Goal: Information Seeking & Learning: Learn about a topic

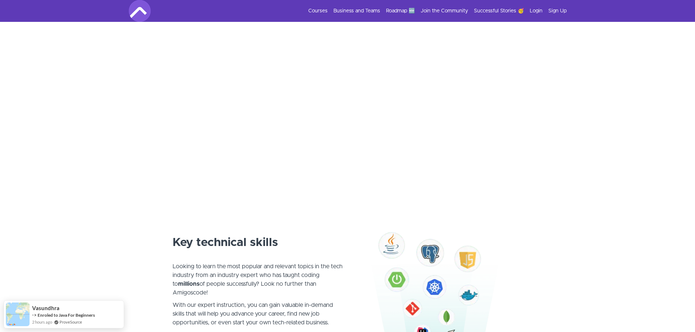
scroll to position [36, 0]
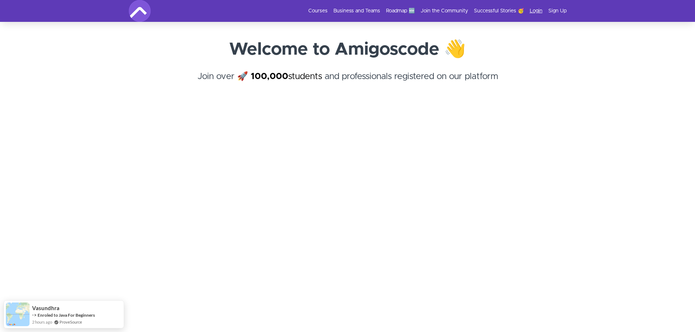
click at [532, 12] on link "Login" at bounding box center [536, 10] width 13 height 7
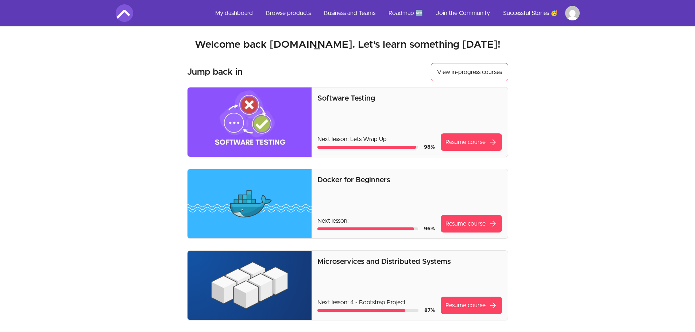
click at [236, 14] on link "My dashboard" at bounding box center [233, 13] width 49 height 18
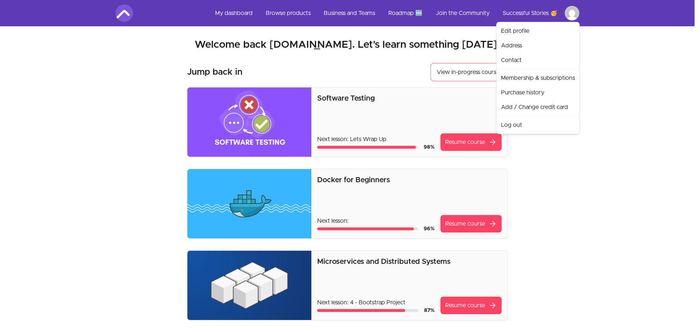
drag, startPoint x: 37, startPoint y: 133, endPoint x: 47, endPoint y: 129, distance: 10.0
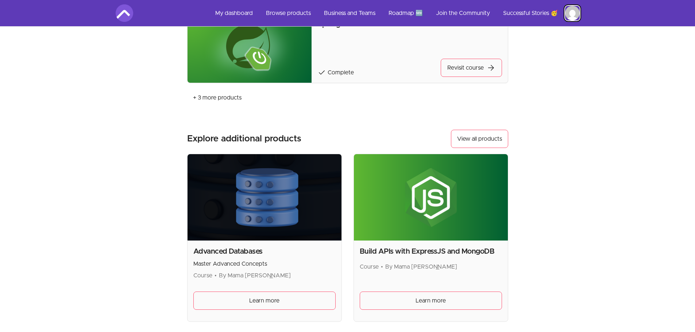
scroll to position [1153, 0]
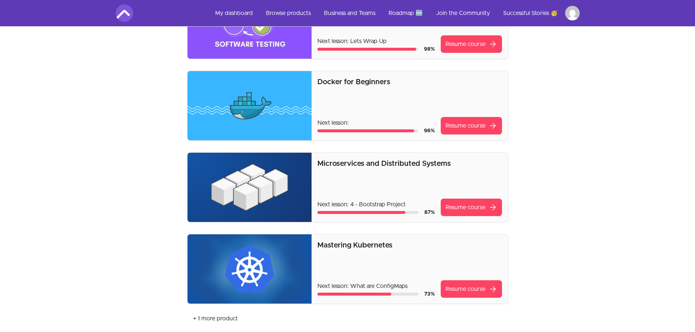
scroll to position [0, 0]
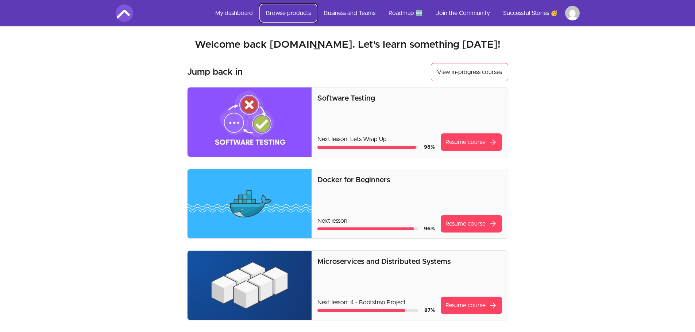
click at [282, 15] on link "Browse products" at bounding box center [288, 13] width 57 height 18
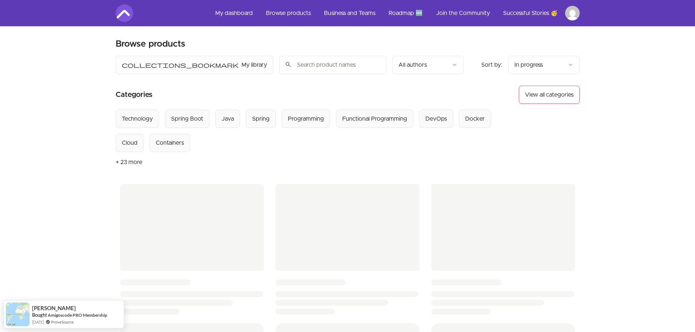
click at [643, 204] on div "Skip to main content Main menu Includes navigation links and user settings My d…" at bounding box center [347, 303] width 695 height 606
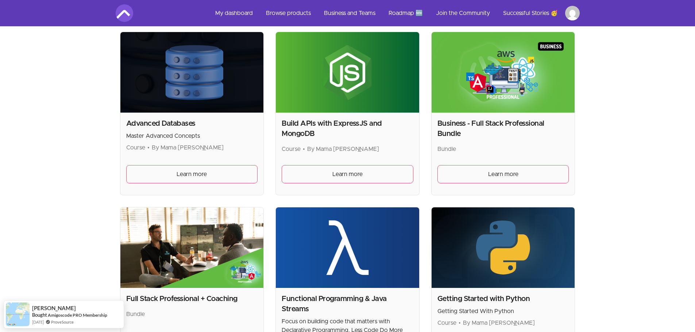
scroll to position [839, 0]
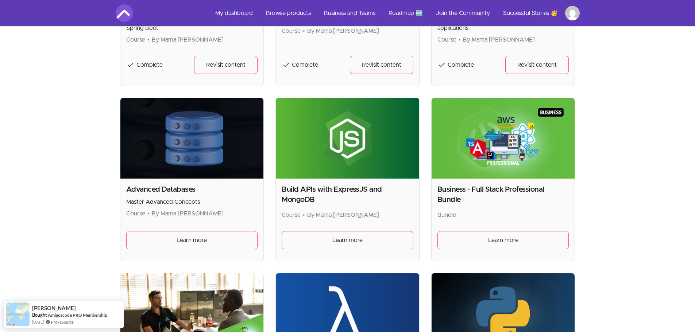
click at [521, 187] on h2 "Business - Full Stack Professional Bundle" at bounding box center [503, 195] width 132 height 20
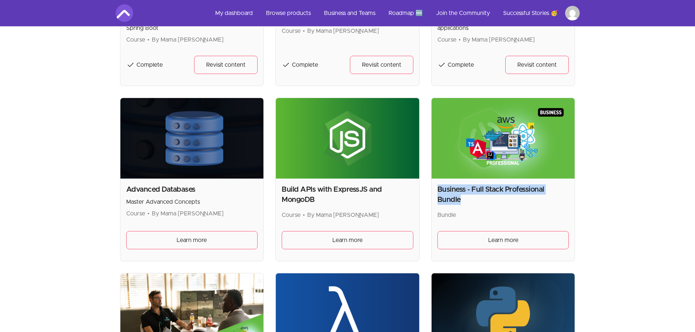
click at [521, 187] on h2 "Business - Full Stack Professional Bundle" at bounding box center [503, 195] width 132 height 20
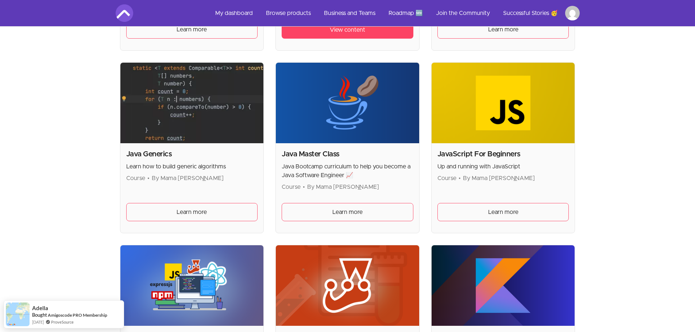
scroll to position [1532, 0]
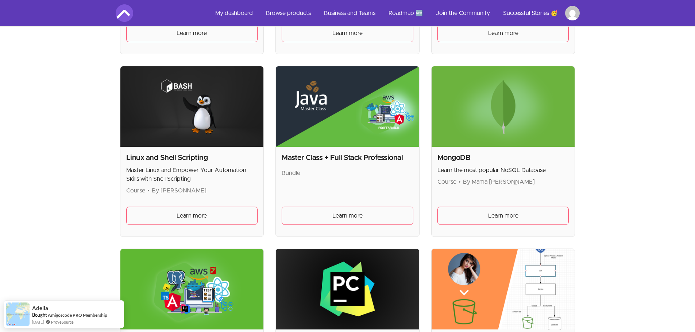
click at [358, 156] on h2 "Master Class + Full Stack Professional" at bounding box center [348, 158] width 132 height 10
click at [375, 160] on h2 "Master Class + Full Stack Professional" at bounding box center [348, 158] width 132 height 10
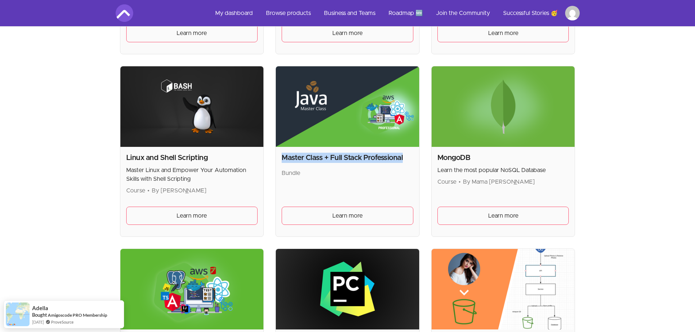
click at [375, 160] on h2 "Master Class + Full Stack Professional" at bounding box center [348, 158] width 132 height 10
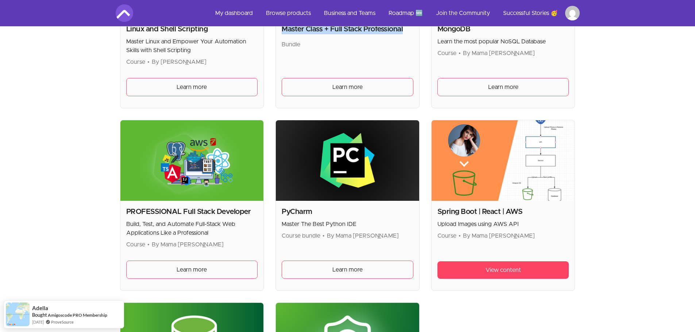
scroll to position [2042, 0]
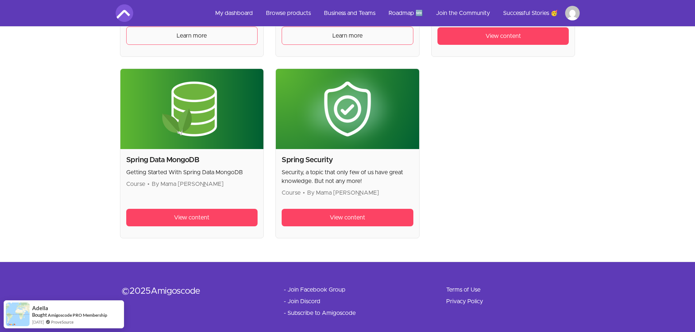
scroll to position [2152, 0]
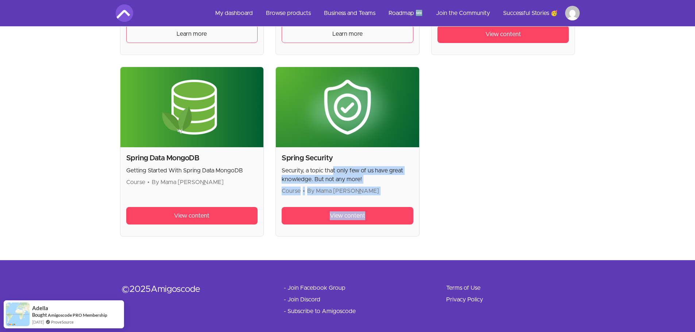
drag, startPoint x: 332, startPoint y: 167, endPoint x: 309, endPoint y: 162, distance: 24.0
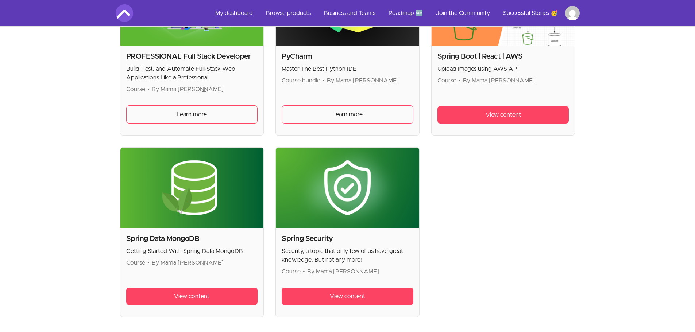
scroll to position [2006, 0]
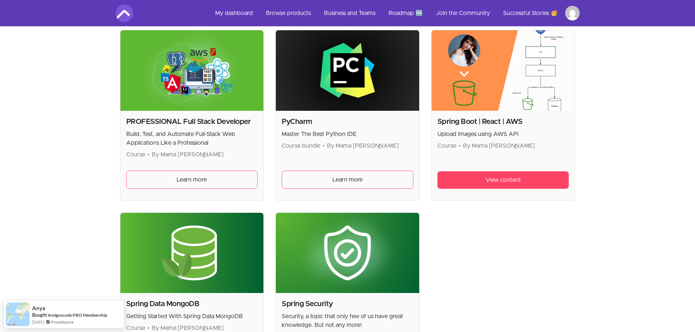
click at [185, 124] on h2 "PROFESSIONAL Full Stack Developer" at bounding box center [192, 122] width 132 height 10
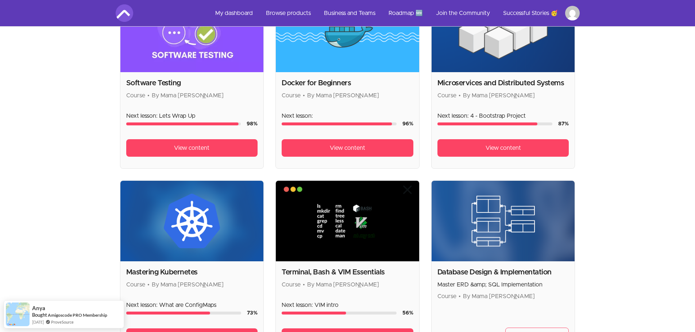
scroll to position [0, 0]
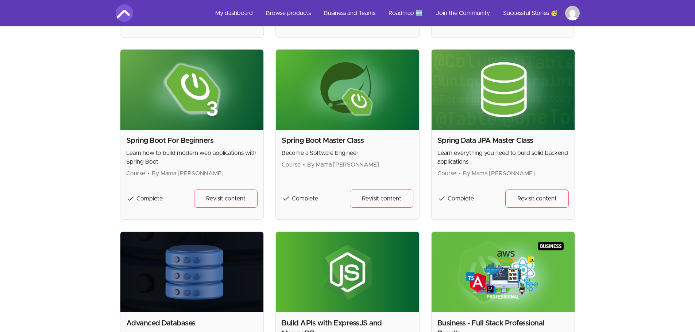
scroll to position [802, 0]
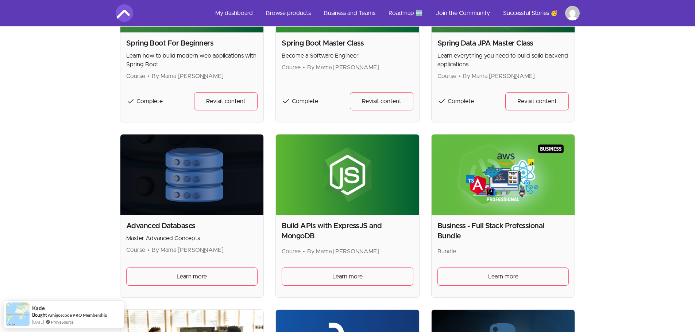
click at [495, 283] on link "Learn more" at bounding box center [503, 277] width 132 height 18
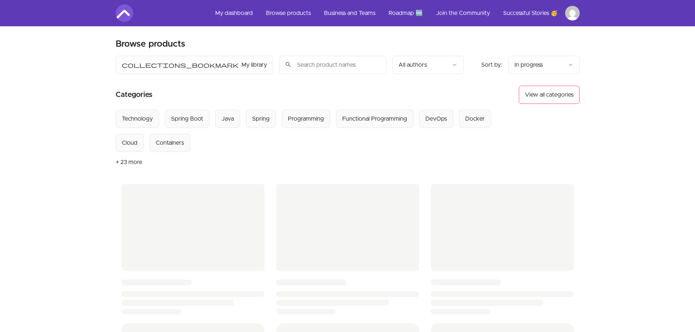
click at [626, 168] on div "Skip to main content Main menu Includes navigation links and user settings My d…" at bounding box center [347, 303] width 695 height 606
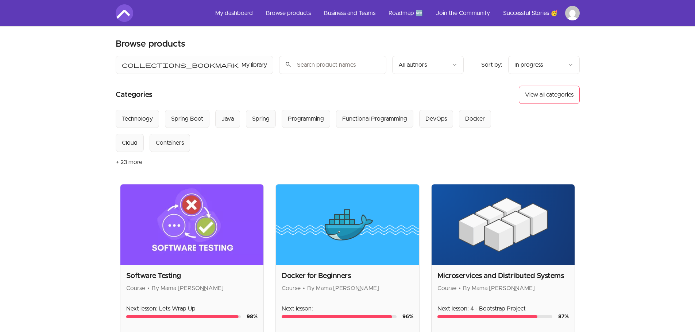
scroll to position [802, 0]
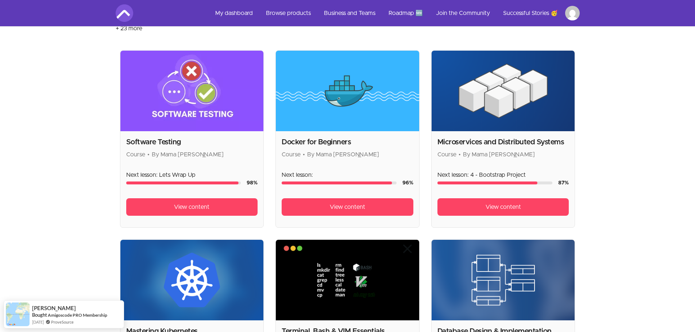
scroll to position [0, 0]
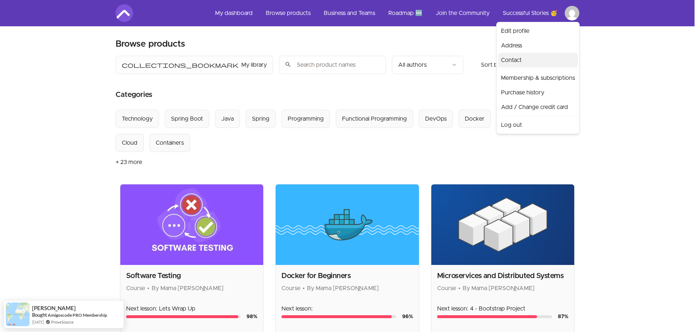
click at [527, 57] on link "Contact" at bounding box center [538, 60] width 80 height 15
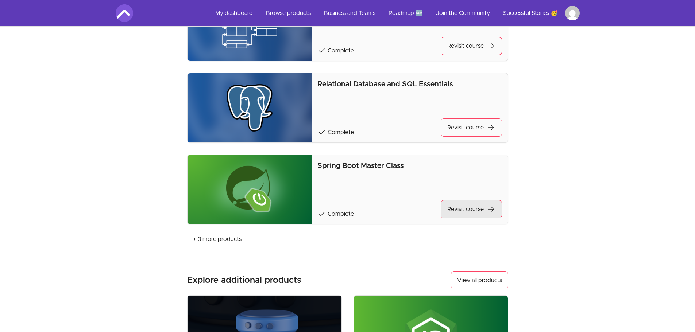
click at [463, 211] on link "Revisit course arrow_forward" at bounding box center [471, 209] width 61 height 18
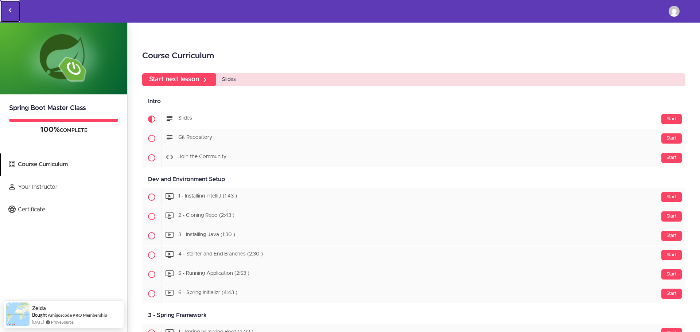
click at [8, 12] on icon "Back to courses" at bounding box center [10, 10] width 9 height 9
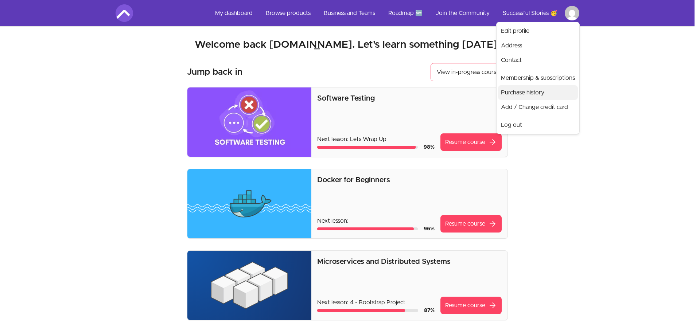
click at [529, 92] on link "Purchase history" at bounding box center [538, 92] width 80 height 15
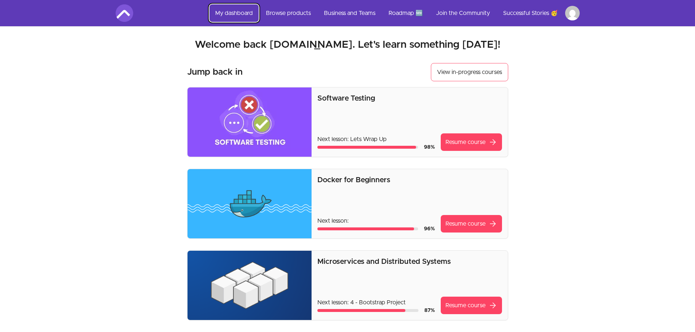
click at [225, 8] on link "My dashboard" at bounding box center [233, 13] width 49 height 18
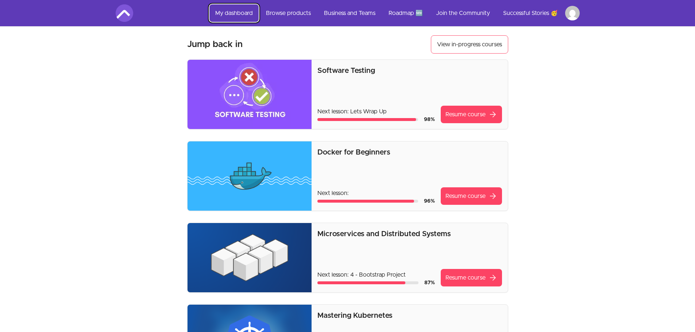
scroll to position [73, 0]
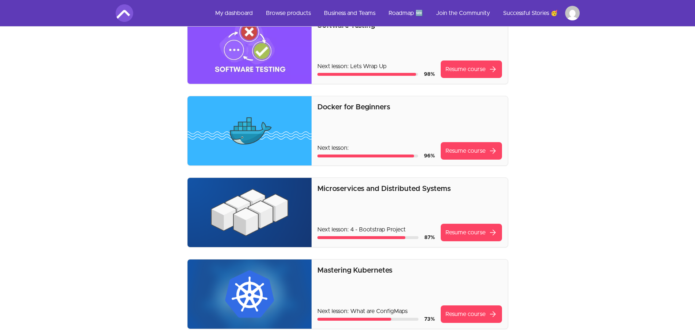
click at [127, 7] on img at bounding box center [125, 13] width 18 height 18
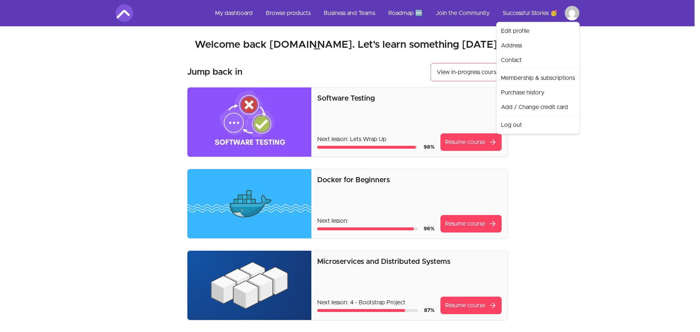
click at [525, 58] on link "Contact" at bounding box center [538, 60] width 80 height 15
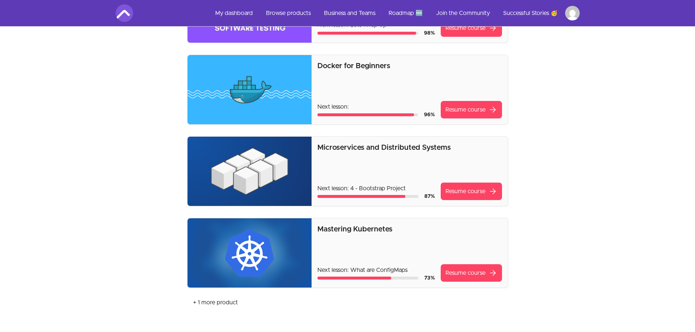
scroll to position [36, 0]
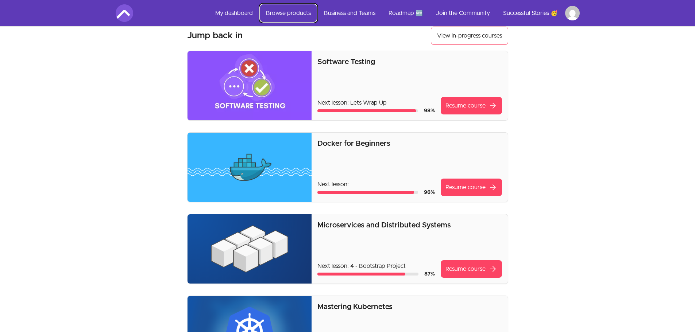
click at [290, 10] on link "Browse products" at bounding box center [288, 13] width 57 height 18
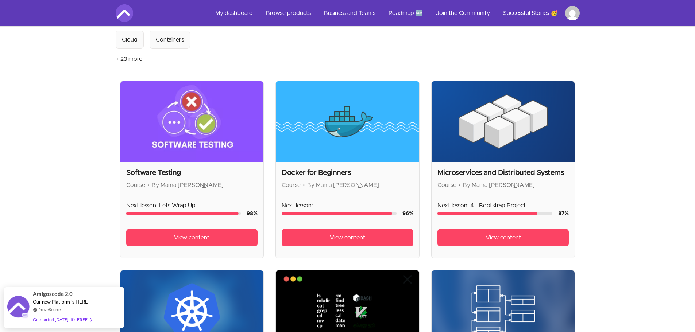
scroll to position [292, 0]
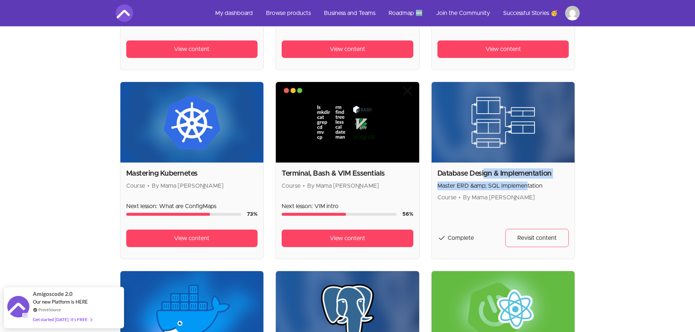
drag, startPoint x: 482, startPoint y: 172, endPoint x: 554, endPoint y: 189, distance: 73.9
click at [550, 189] on div "Database Design & Implementation Master ERD &amp; SQL Implementation Course • B…" at bounding box center [503, 185] width 132 height 34
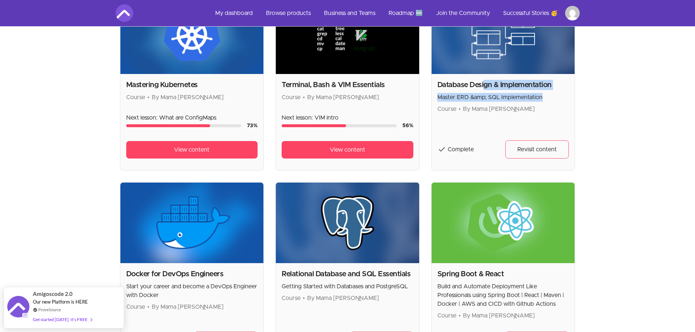
scroll to position [511, 0]
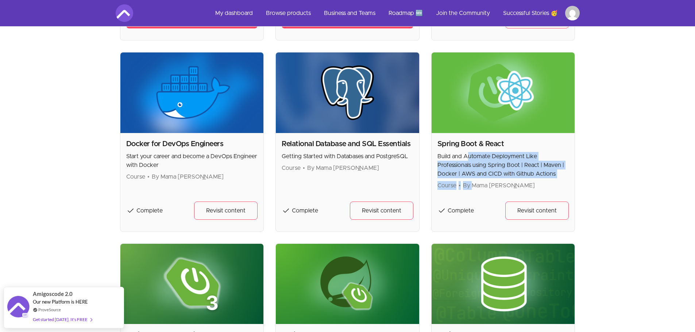
drag, startPoint x: 469, startPoint y: 168, endPoint x: 473, endPoint y: 180, distance: 12.0
click at [473, 180] on div "Spring Boot & React Build and Automate Deployment Like Professionals using Spri…" at bounding box center [503, 164] width 132 height 51
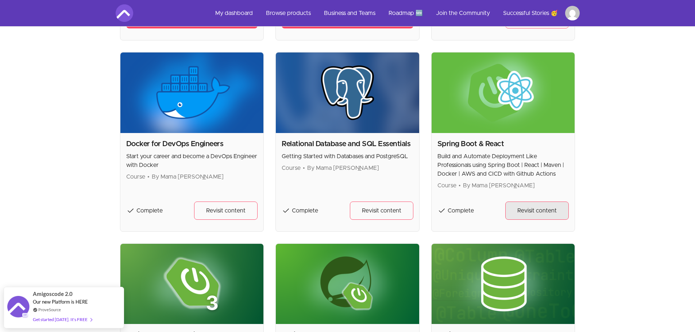
click at [520, 211] on span "Revisit content" at bounding box center [536, 210] width 39 height 9
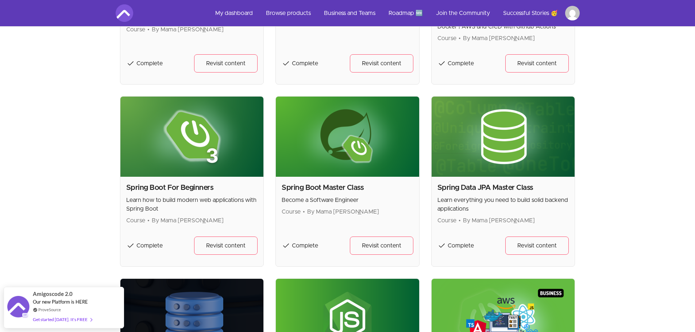
scroll to position [656, 0]
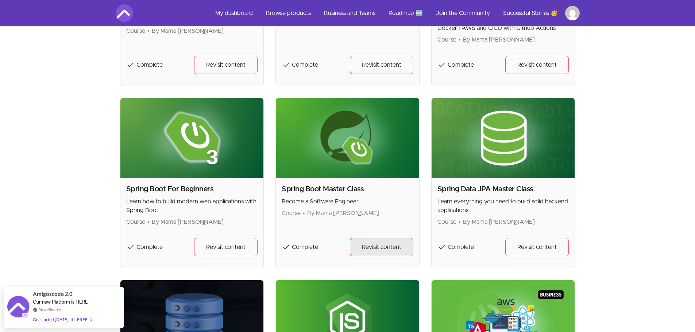
click at [389, 249] on span "Revisit content" at bounding box center [381, 247] width 39 height 9
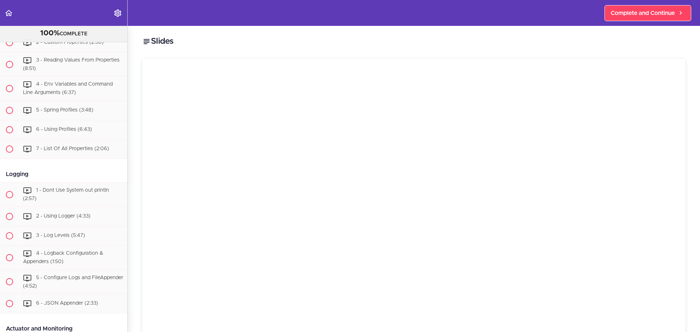
scroll to position [2747, 0]
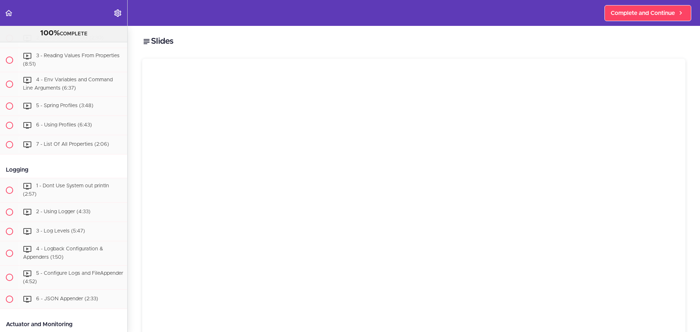
click at [73, 178] on div "Logging" at bounding box center [63, 170] width 127 height 16
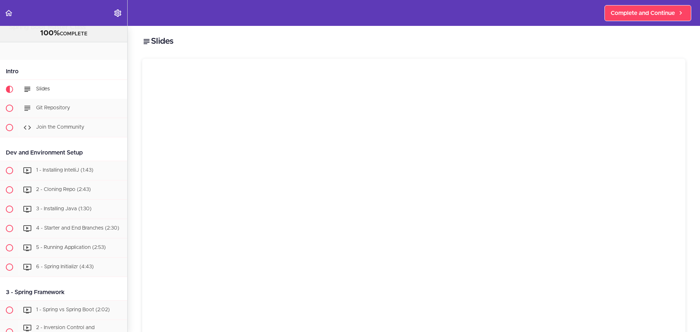
scroll to position [48, 0]
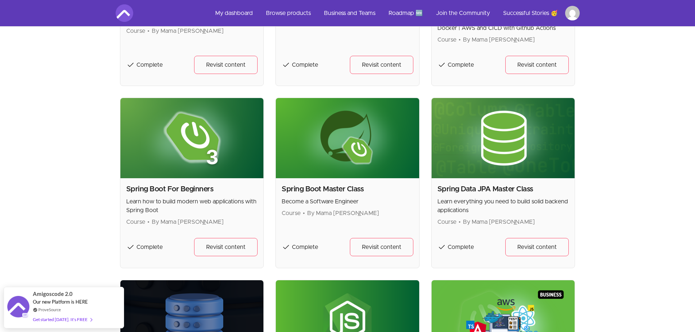
scroll to position [875, 0]
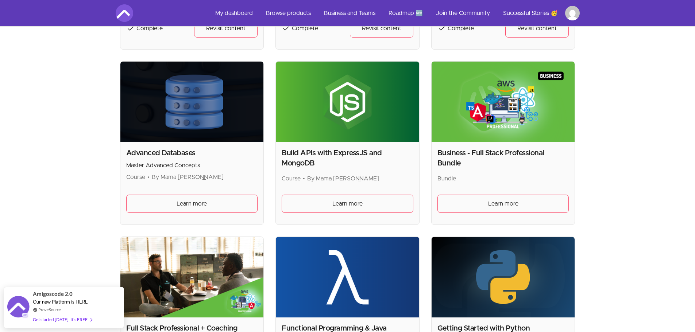
click at [520, 201] on link "Learn more" at bounding box center [503, 204] width 132 height 18
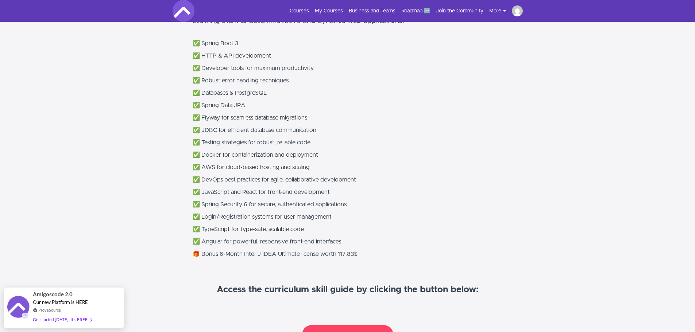
scroll to position [656, 0]
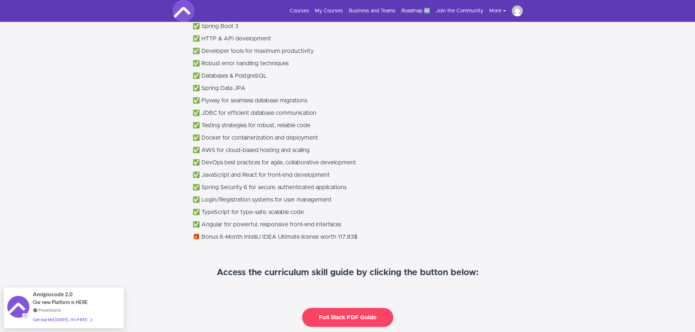
click at [464, 186] on div "Our course covers all the key areas of full-stack development, including front-…" at bounding box center [348, 136] width 310 height 343
click at [330, 220] on p "✅ Angular for powerful, responsive front-end interfaces" at bounding box center [348, 224] width 310 height 9
drag, startPoint x: 330, startPoint y: 217, endPoint x: 204, endPoint y: 218, distance: 126.2
click at [204, 220] on p "✅ Angular for powerful, responsive front-end interfaces" at bounding box center [348, 224] width 310 height 9
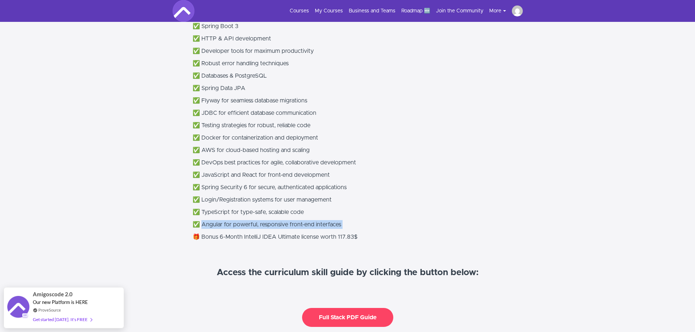
drag, startPoint x: 204, startPoint y: 218, endPoint x: 342, endPoint y: 217, distance: 138.2
click at [342, 220] on p "✅ Angular for powerful, responsive front-end interfaces" at bounding box center [348, 224] width 310 height 9
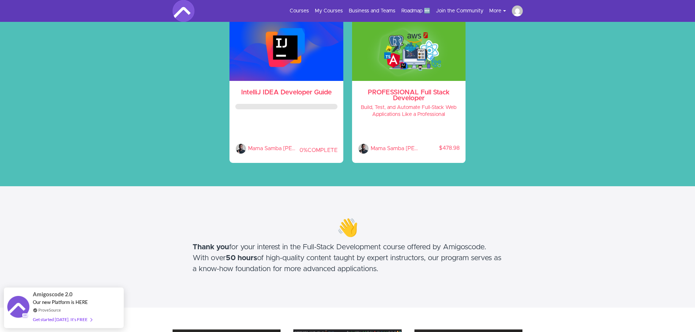
scroll to position [0, 0]
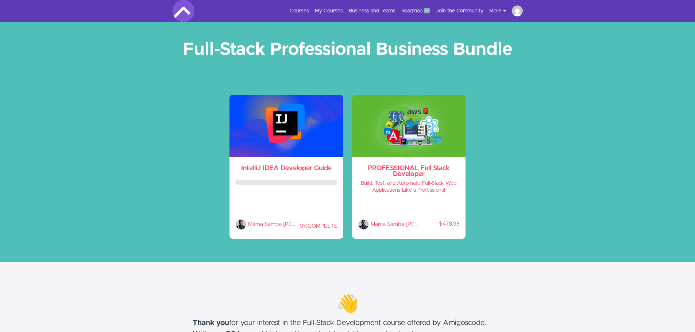
click at [585, 220] on section "Full-Stack Professional Business Bundle IntelliJ IDEA Developer Guide Get up an…" at bounding box center [347, 142] width 695 height 240
click at [530, 194] on section "Full-Stack Professional Business Bundle IntelliJ IDEA Developer Guide Get up an…" at bounding box center [347, 142] width 695 height 240
click at [540, 216] on section "Full-Stack Professional Business Bundle IntelliJ IDEA Developer Guide Get up an…" at bounding box center [347, 142] width 695 height 240
drag, startPoint x: 516, startPoint y: 245, endPoint x: 450, endPoint y: 127, distance: 135.5
click at [450, 127] on section "Full-Stack Professional Business Bundle IntelliJ IDEA Developer Guide Get up an…" at bounding box center [347, 142] width 695 height 240
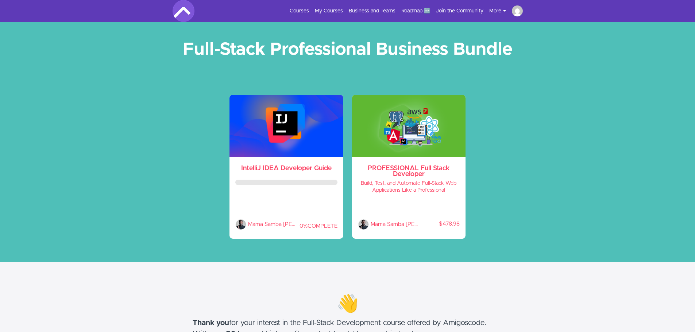
click at [514, 166] on div "IntelliJ IDEA Developer Guide Get up and running with the best IDE of all times…" at bounding box center [348, 171] width 350 height 153
drag, startPoint x: 480, startPoint y: 200, endPoint x: 462, endPoint y: 189, distance: 20.5
click at [462, 189] on section "Full-Stack Professional Business Bundle IntelliJ IDEA Developer Guide Get up an…" at bounding box center [347, 142] width 695 height 240
click at [529, 209] on section "Full-Stack Professional Business Bundle IntelliJ IDEA Developer Guide Get up an…" at bounding box center [347, 142] width 695 height 240
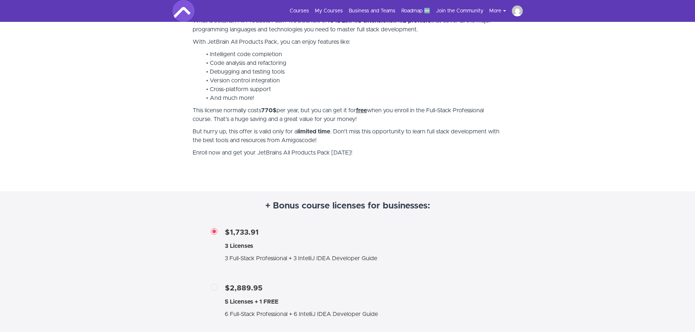
scroll to position [1345, 0]
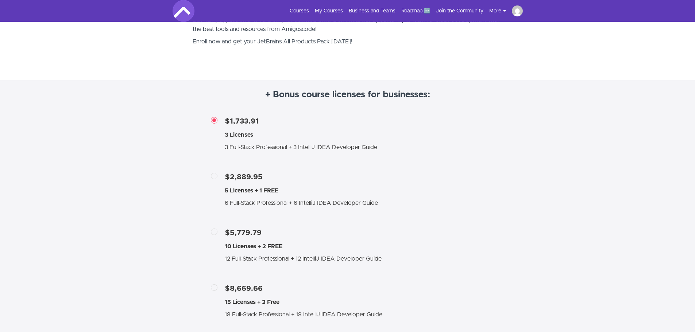
click at [132, 126] on section "+ Bonus course licenses for businesses: $1,733.91 3 Licenses 3 Full-Stack Profe…" at bounding box center [347, 250] width 695 height 341
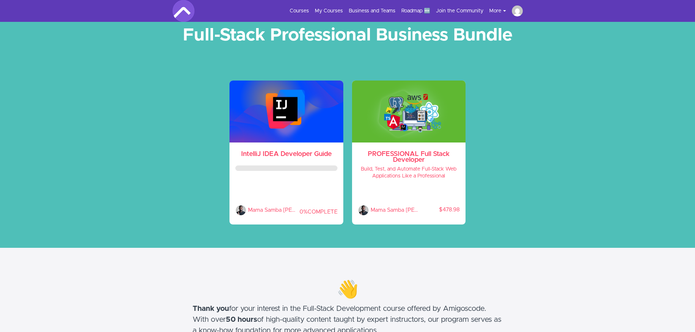
scroll to position [0, 0]
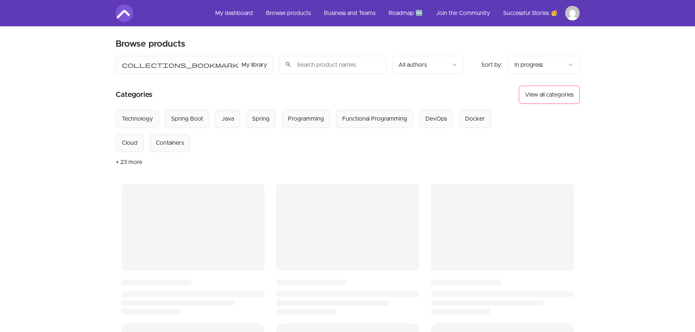
scroll to position [875, 0]
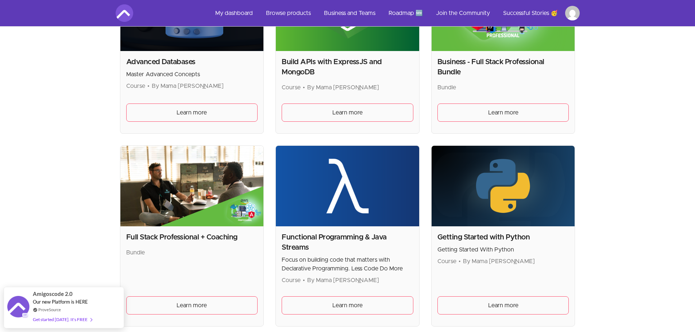
scroll to position [1021, 0]
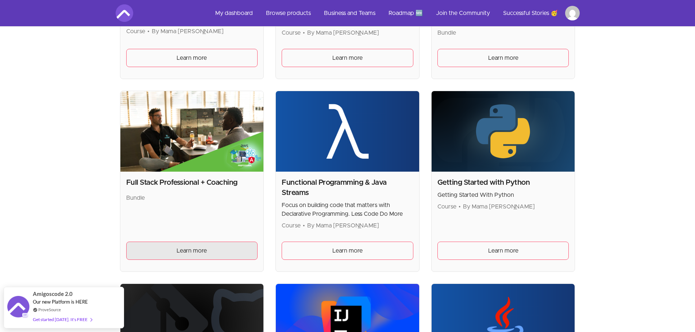
click at [208, 250] on link "Learn more" at bounding box center [192, 251] width 132 height 18
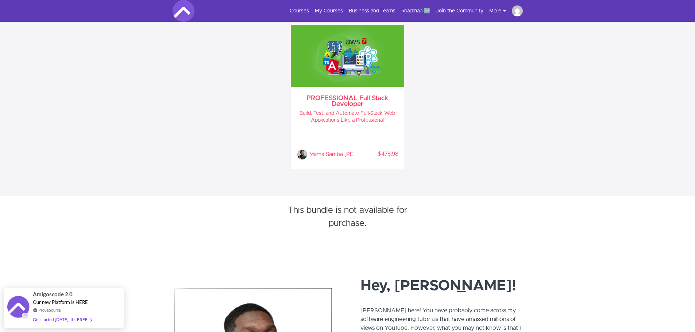
scroll to position [365, 0]
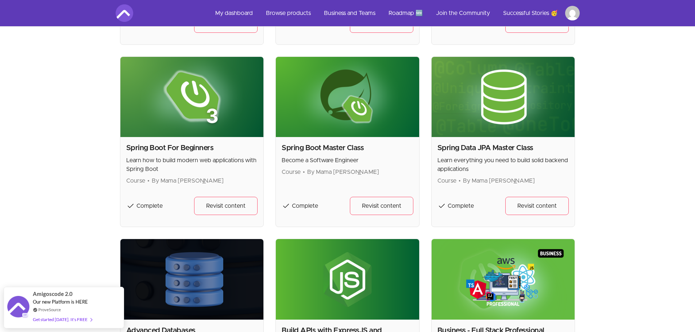
scroll to position [656, 0]
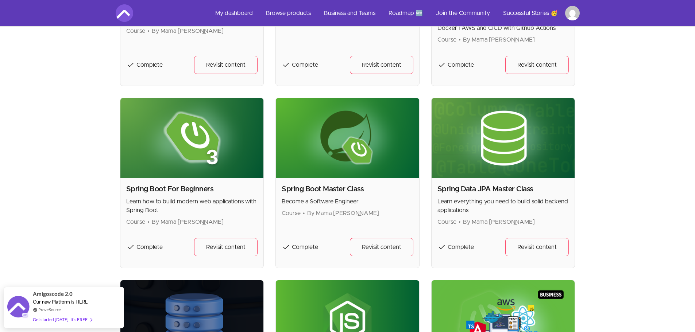
click at [361, 144] on img at bounding box center [347, 138] width 143 height 81
click at [385, 248] on span "Revisit content" at bounding box center [381, 247] width 39 height 9
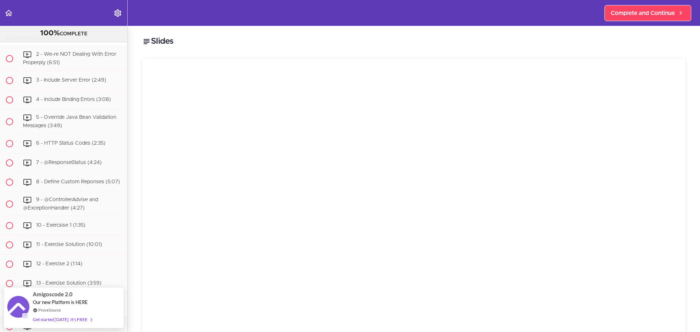
scroll to position [1762, 0]
click at [221, 43] on h2 "Slides" at bounding box center [413, 41] width 543 height 12
click at [12, 11] on icon "Back to course curriculum" at bounding box center [8, 13] width 9 height 9
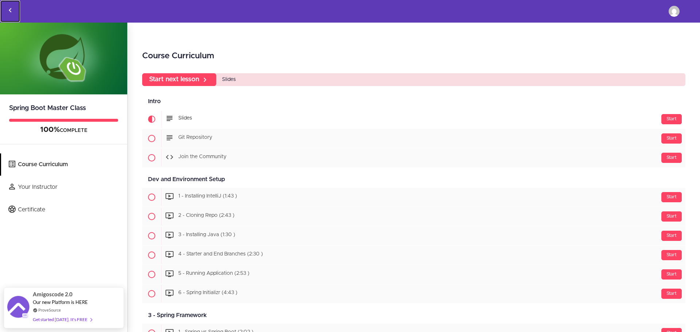
click at [5, 7] on link "Back to courses" at bounding box center [10, 11] width 20 height 22
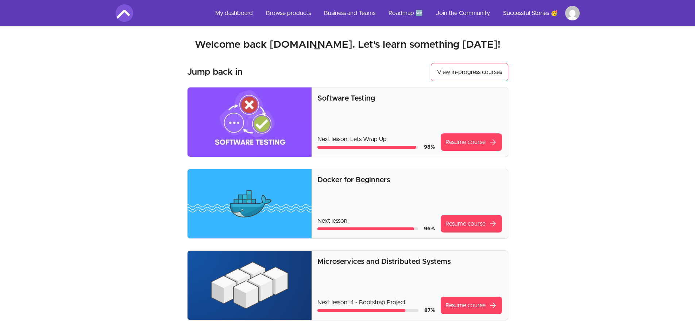
click at [565, 6] on li "Main" at bounding box center [572, 13] width 15 height 15
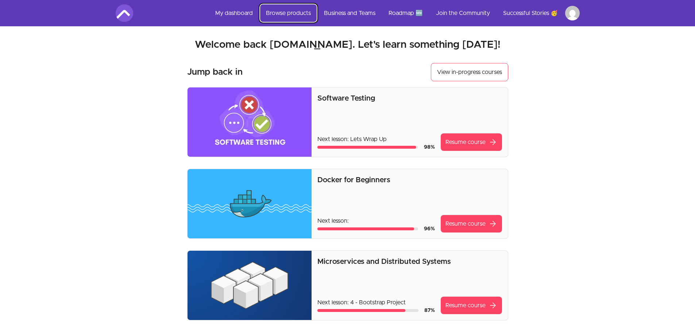
click at [288, 13] on link "Browse products" at bounding box center [288, 13] width 57 height 18
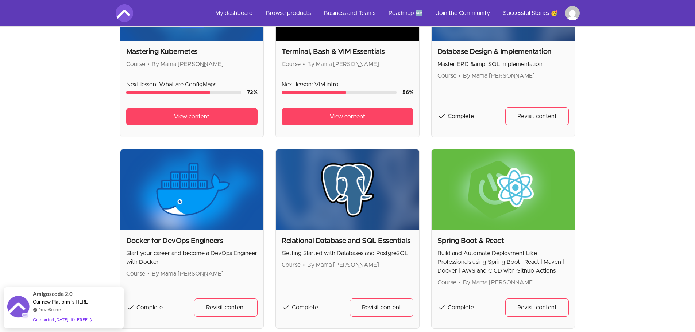
scroll to position [547, 0]
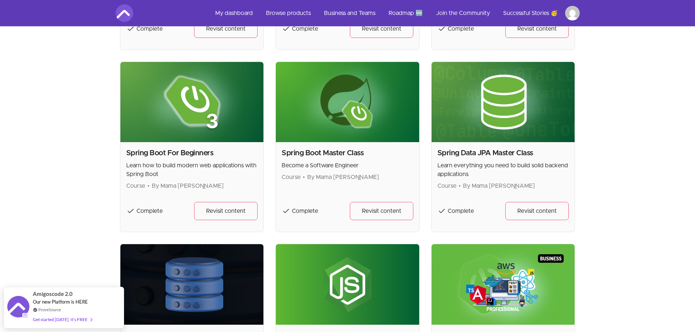
scroll to position [693, 0]
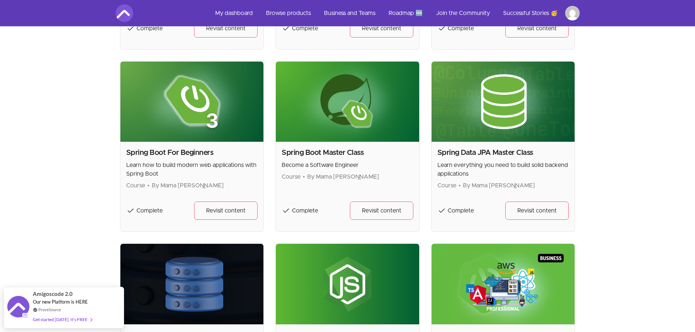
click at [303, 168] on p "Become a Software Engineer" at bounding box center [348, 165] width 132 height 9
drag, startPoint x: 303, startPoint y: 168, endPoint x: 363, endPoint y: 179, distance: 60.9
click at [363, 179] on div "Spring Boot Master Class Become a Software Engineer Course • By Mama [PERSON_NA…" at bounding box center [348, 165] width 132 height 34
click at [363, 179] on span "By Mama [PERSON_NAME]" at bounding box center [343, 177] width 72 height 6
drag, startPoint x: 391, startPoint y: 178, endPoint x: 319, endPoint y: 116, distance: 95.5
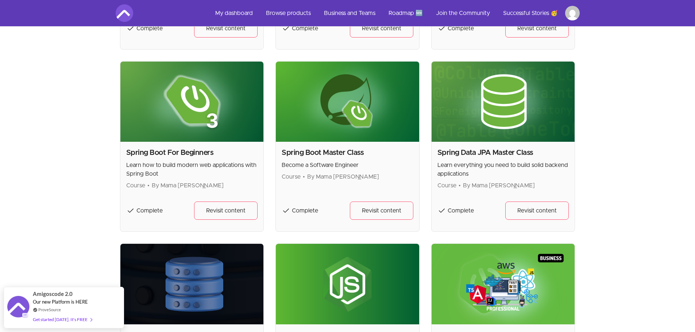
click at [315, 115] on div "Spring Boot Master Class Become a Software Engineer Course • By Mama [PERSON_NA…" at bounding box center [347, 146] width 144 height 171
click at [377, 141] on img at bounding box center [347, 102] width 143 height 81
click at [379, 164] on p "Become a Software Engineer" at bounding box center [348, 165] width 132 height 9
drag, startPoint x: 387, startPoint y: 183, endPoint x: 381, endPoint y: 151, distance: 33.3
click at [375, 137] on div "Spring Boot Master Class Become a Software Engineer Course • By Mama [PERSON_NA…" at bounding box center [347, 146] width 144 height 171
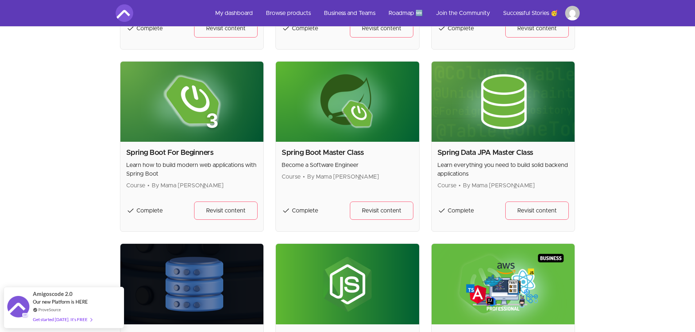
click at [402, 189] on div "Spring Boot Master Class Become a Software Engineer Course • By Mama [PERSON_NA…" at bounding box center [347, 187] width 143 height 90
